Goal: Task Accomplishment & Management: Complete application form

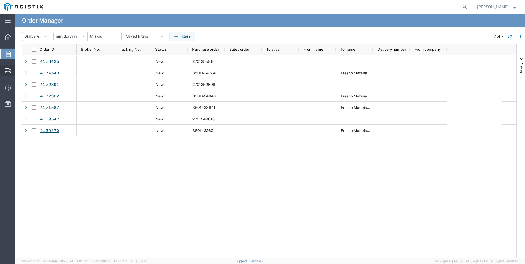
click at [19, 68] on span "Shipments" at bounding box center [17, 70] width 4 height 11
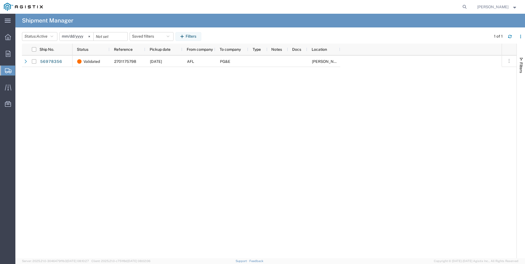
click at [0, 0] on span "Shipment Manager" at bounding box center [0, 0] width 0 height 0
click at [0, 0] on span "Create Shipment" at bounding box center [0, 0] width 0 height 0
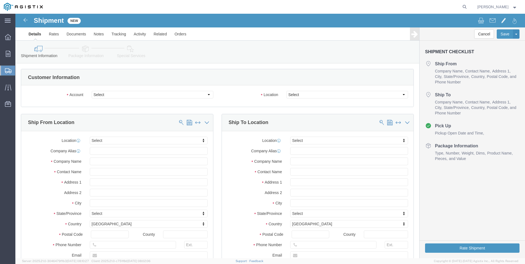
select select
click select "Select America Fujikura Ltd (AFL Global) PG&E"
select select "9596"
click select "Select America Fujikura Ltd (AFL Global) PG&E"
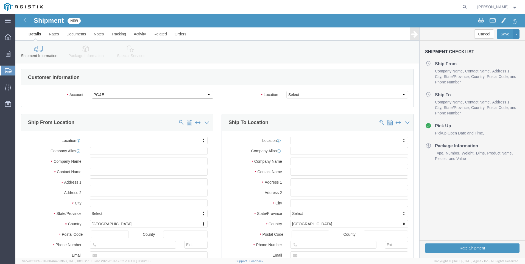
select select "PURCHORD"
select select
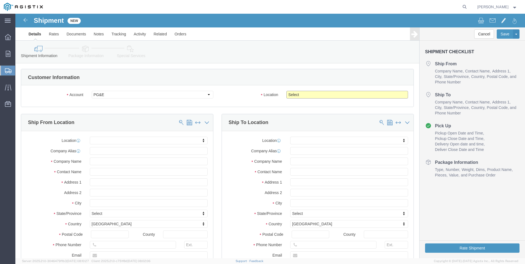
click select "Select All Others [GEOGRAPHIC_DATA] [GEOGRAPHIC_DATA] [GEOGRAPHIC_DATA] [GEOGRA…"
select select "19745"
click select "Select All Others [GEOGRAPHIC_DATA] [GEOGRAPHIC_DATA] [GEOGRAPHIC_DATA] [GEOGRA…"
click input "text"
type input "a"
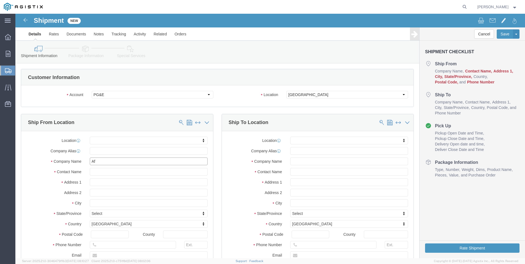
type input "Afl"
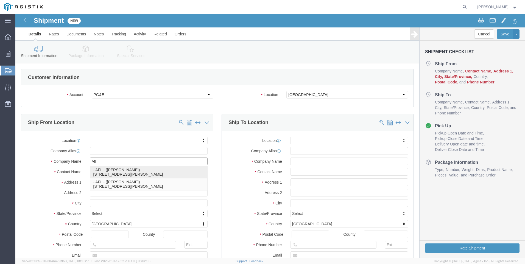
click p "- AFL - ([PERSON_NAME]) [STREET_ADDRESS][PERSON_NAME]"
select select
type input "[STREET_ADDRESS]"
type input "29334"
type input "[PHONE_NUMBER]"
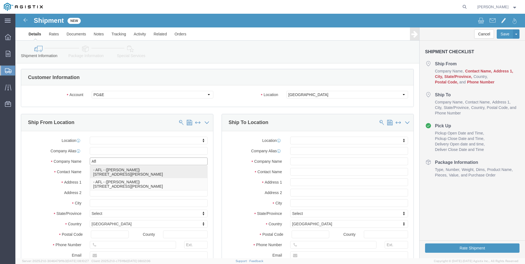
type input "AFL"
type input "[PERSON_NAME]"
select select "SC"
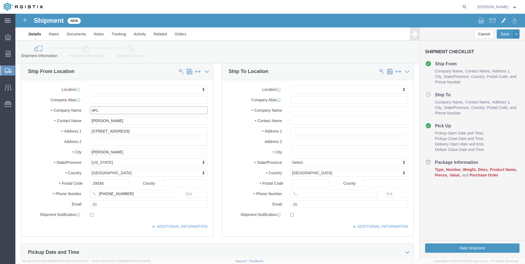
scroll to position [55, 0]
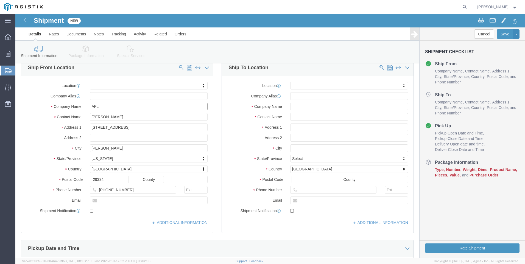
type input "AFL"
drag, startPoint x: 126, startPoint y: 104, endPoint x: 29, endPoint y: 120, distance: 97.7
click div "Location My Profile Location (OBSOLETE) [PERSON_NAME] SC - GC TRAILER (OBSOLETE…"
type input "[PERSON_NAME]"
drag, startPoint x: 96, startPoint y: 186, endPoint x: 101, endPoint y: 187, distance: 4.7
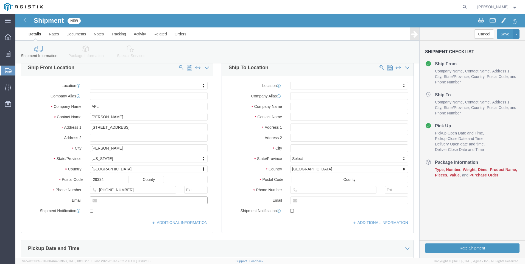
click input "text"
type input "[PERSON_NAME][EMAIL_ADDRESS][PERSON_NAME][DOMAIN_NAME]"
checkbox input "true"
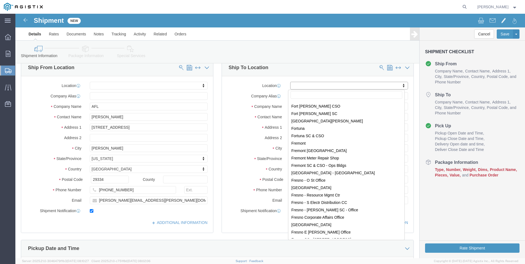
scroll to position [1044, 0]
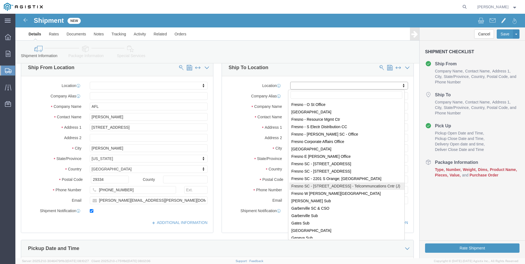
select select "71559"
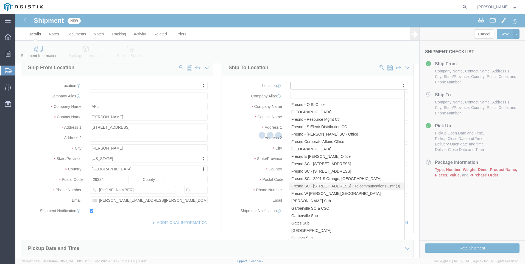
type input "[STREET_ADDRESS]"
type input "93702"
type input "PG&E"
type input "[GEOGRAPHIC_DATA]"
select select "CA"
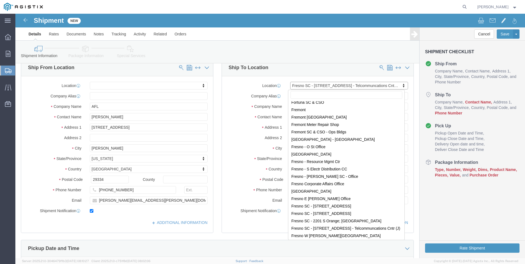
scroll to position [992, 0]
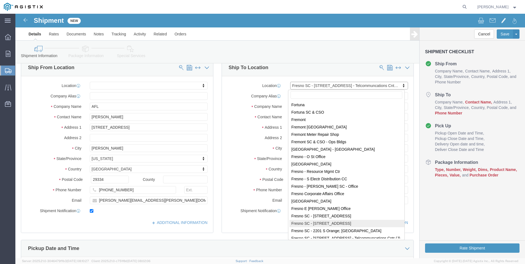
select select "71557"
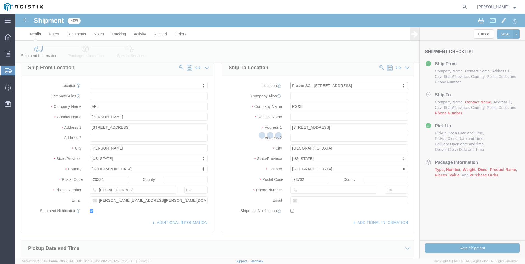
type input "[STREET_ADDRESS]"
type input "93725"
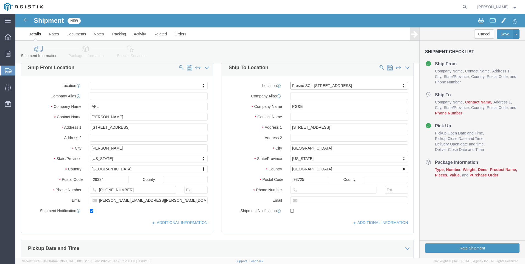
select select "CA"
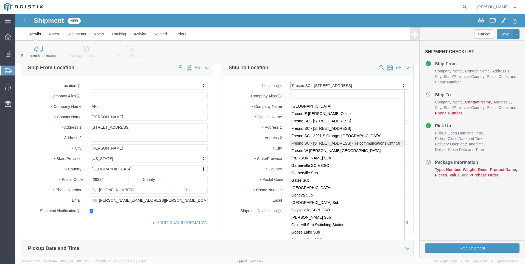
scroll to position [1059, 0]
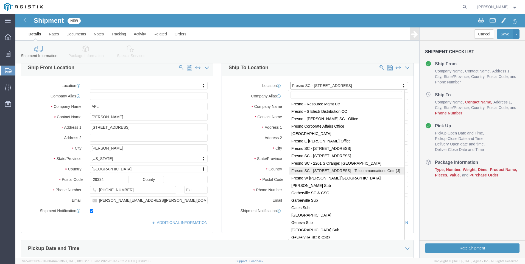
select select "71559"
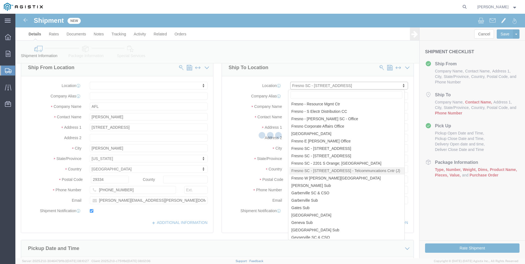
type input "[STREET_ADDRESS]"
type input "93702"
select select "CA"
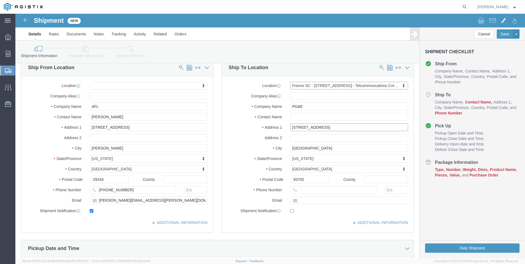
drag, startPoint x: 301, startPoint y: 111, endPoint x: 307, endPoint y: 114, distance: 5.8
click input "[STREET_ADDRESS]"
type input "[STREET_ADDRESS]"
select select
click input "93702"
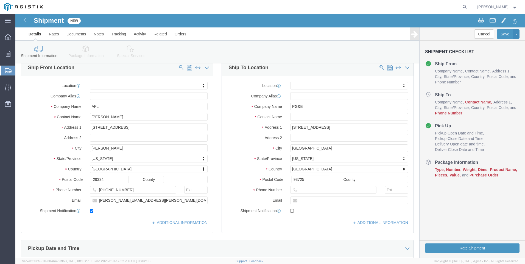
type input "93725"
select select
click div "Location My Profile Location (OBSOLETE) [PERSON_NAME] SC - GC TRAILER (OBSOLETE…"
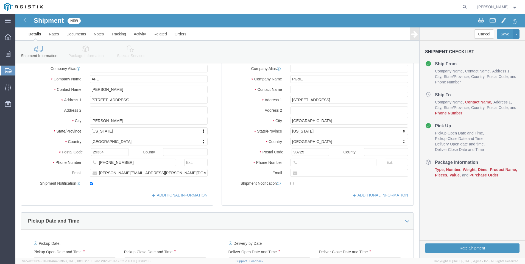
scroll to position [55, 0]
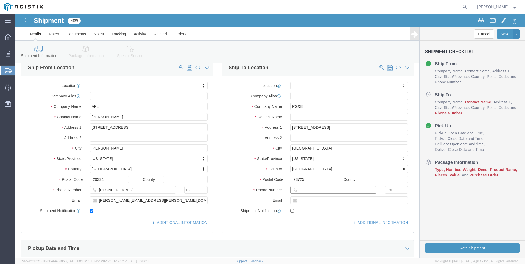
click input "text"
type input "[PHONE_NUMBER]"
click input "text"
click div "Pickup Date and Time"
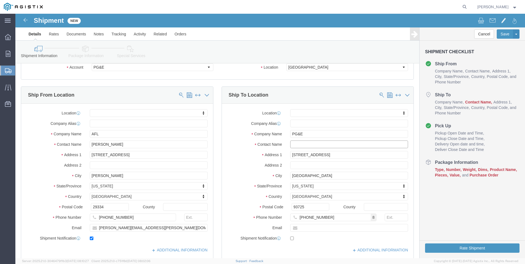
click input "text"
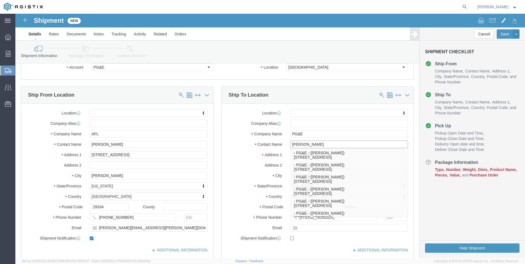
type input "[PERSON_NAME]"
click p "- PG&E - ([PERSON_NAME]) [STREET_ADDRESS]"
select select
type input "2221 S Orange"
type input "[PHONE_NUMBER]"
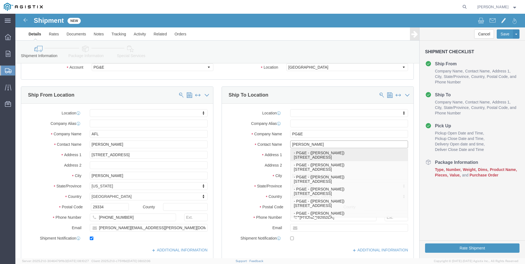
type input "[PERSON_NAME]"
select select "CA"
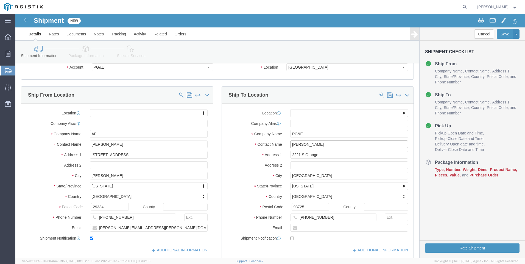
type input "[PERSON_NAME]"
click label "Address 2"
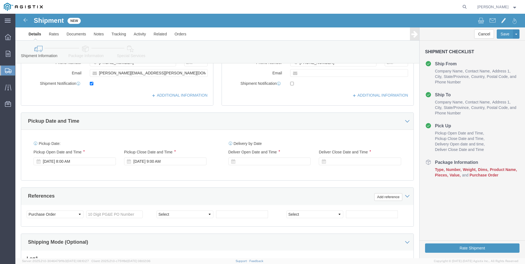
scroll to position [192, 0]
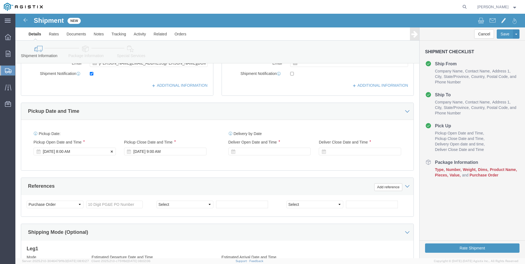
click div "[DATE] 8:00 AM"
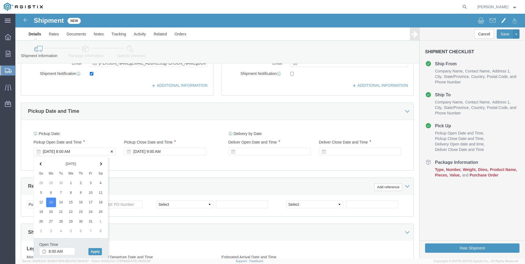
click div "[DATE] 8:00 AM"
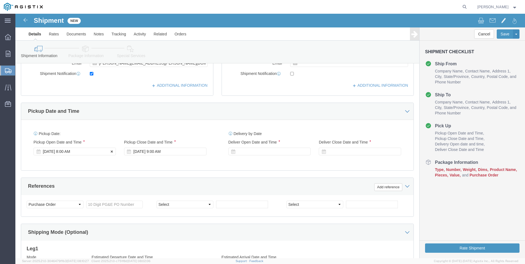
drag, startPoint x: 56, startPoint y: 137, endPoint x: 68, endPoint y: 139, distance: 12.9
click div "[DATE] 8:00 AM"
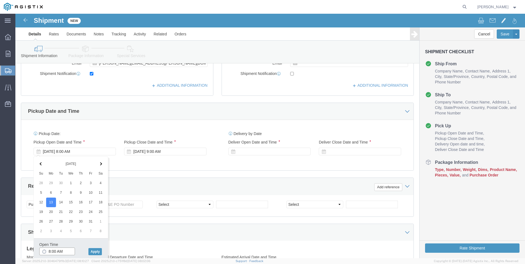
drag, startPoint x: 49, startPoint y: 238, endPoint x: 32, endPoint y: 237, distance: 17.6
click div "8:00 AM"
type input "1:00 PM"
click button "Apply"
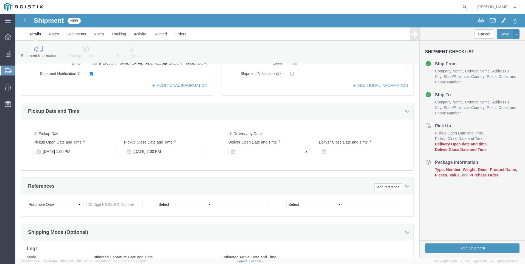
click div
click button "Apply"
click div
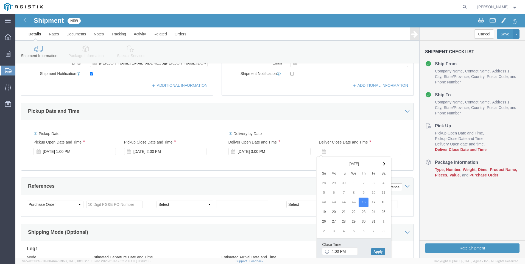
click button "Apply"
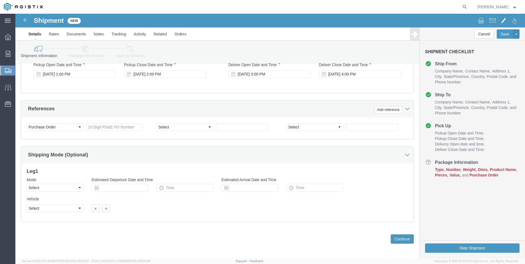
scroll to position [272, 0]
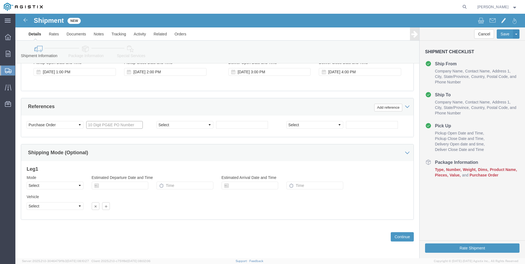
click input "text"
type input "2701197422"
click select "Select Account Type Activity ID Airline Appointment Number ASN Batch Request # …"
click div "Customer Information Account Select America Fujikura Ltd (AFL Global) PG&E Loca…"
click select "Select Air Less than Truckload Multi-Leg Ocean Freight Rail Small Parcel Truckl…"
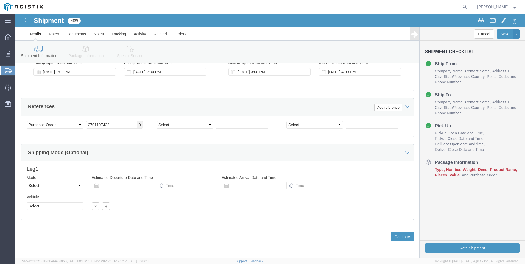
click div "Vehicle Select Size Select Container Number Owner Select Shipper Vessel"
click button "Continue"
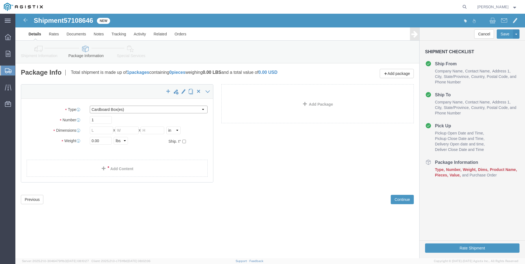
click select "Select Bulk Bundle(s) Cardboard Box(es) Carton(s) Crate(s) Drum(s) (Fiberboard)…"
select select "PONS"
click select "Select Bulk Bundle(s) Cardboard Box(es) Carton(s) Crate(s) Drum(s) (Fiberboard)…"
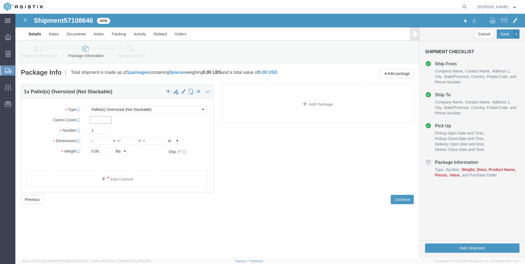
click input "text"
click input "66"
type input "6"
type input "66"
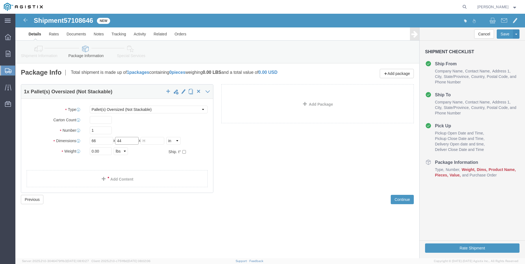
type input "44"
type input "72"
click input "0.00"
drag, startPoint x: 89, startPoint y: 138, endPoint x: 55, endPoint y: 138, distance: 33.5
click div "Weight 0.00 Select kgs lbs Ship. t°"
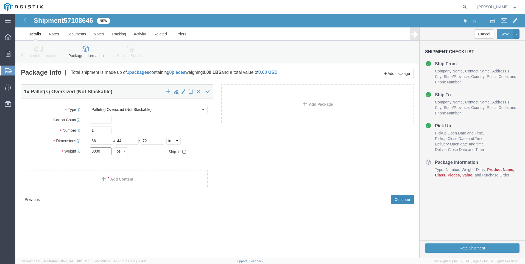
type input "3000"
click button "Continue"
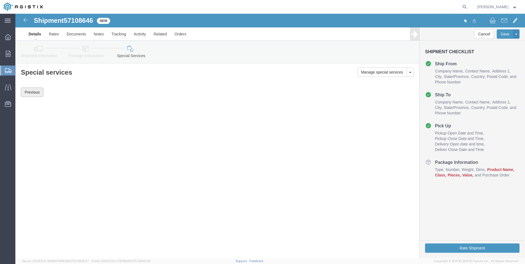
click button "Previous"
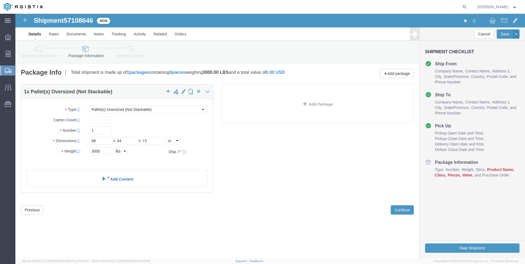
click link "Add Content"
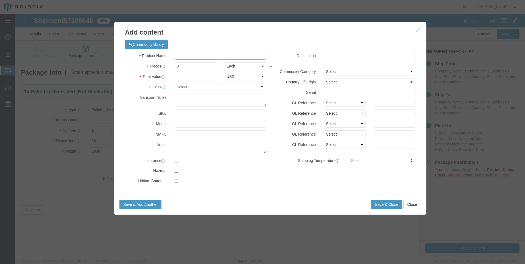
click input "text"
type input "Fiber optic wire"
select select "US"
drag, startPoint x: 177, startPoint y: 50, endPoint x: 181, endPoint y: 51, distance: 4.4
click input "0"
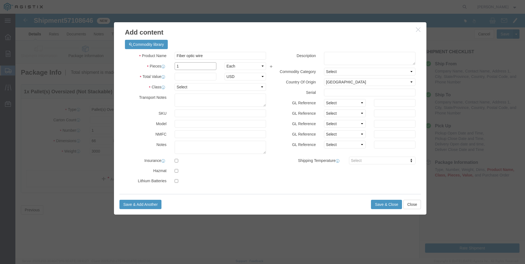
type input "1"
drag, startPoint x: 174, startPoint y: 61, endPoint x: 178, endPoint y: 62, distance: 4.3
click input "text"
type input "38,552"
click select "Select 50 55 60 65 70 85 92.5 100 125 175 250 300 400"
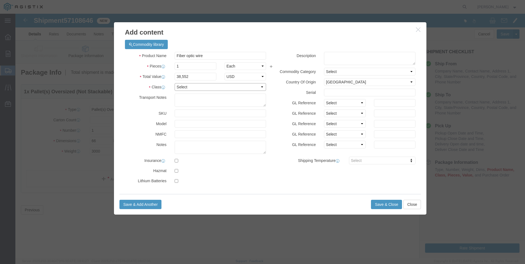
select select "70"
click select "Select 50 55 60 65 70 85 92.5 100 125 175 250 300 400"
click button "Save & Close"
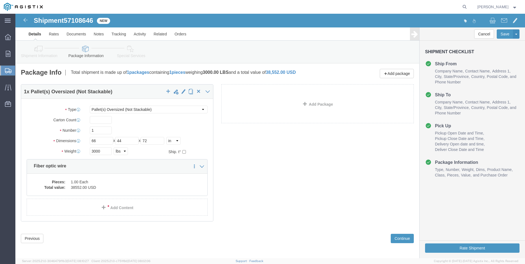
scroll to position [2, 0]
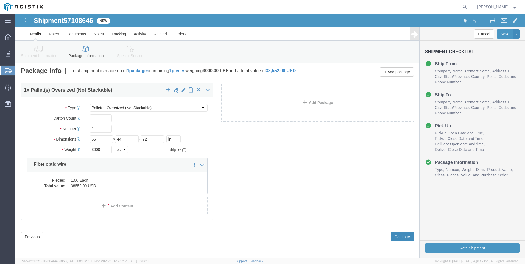
click button "Continue"
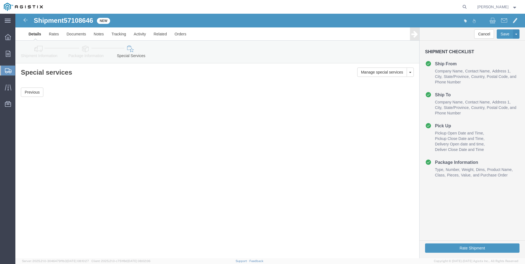
scroll to position [0, 0]
click button "Rate Shipment"
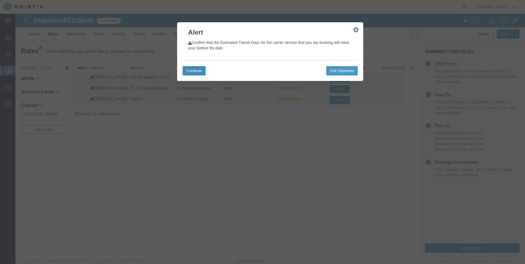
click at [195, 75] on button "Continue" at bounding box center [194, 70] width 23 height 9
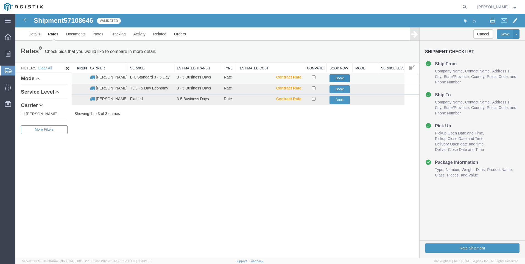
click at [344, 78] on button "Book" at bounding box center [340, 78] width 20 height 8
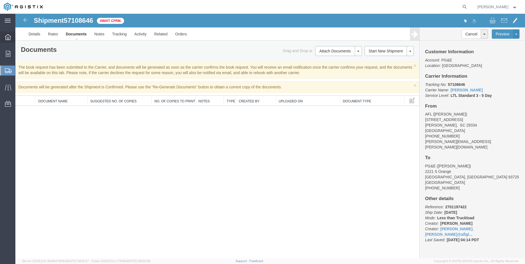
click at [12, 38] on div at bounding box center [7, 37] width 15 height 11
